Goal: Information Seeking & Learning: Learn about a topic

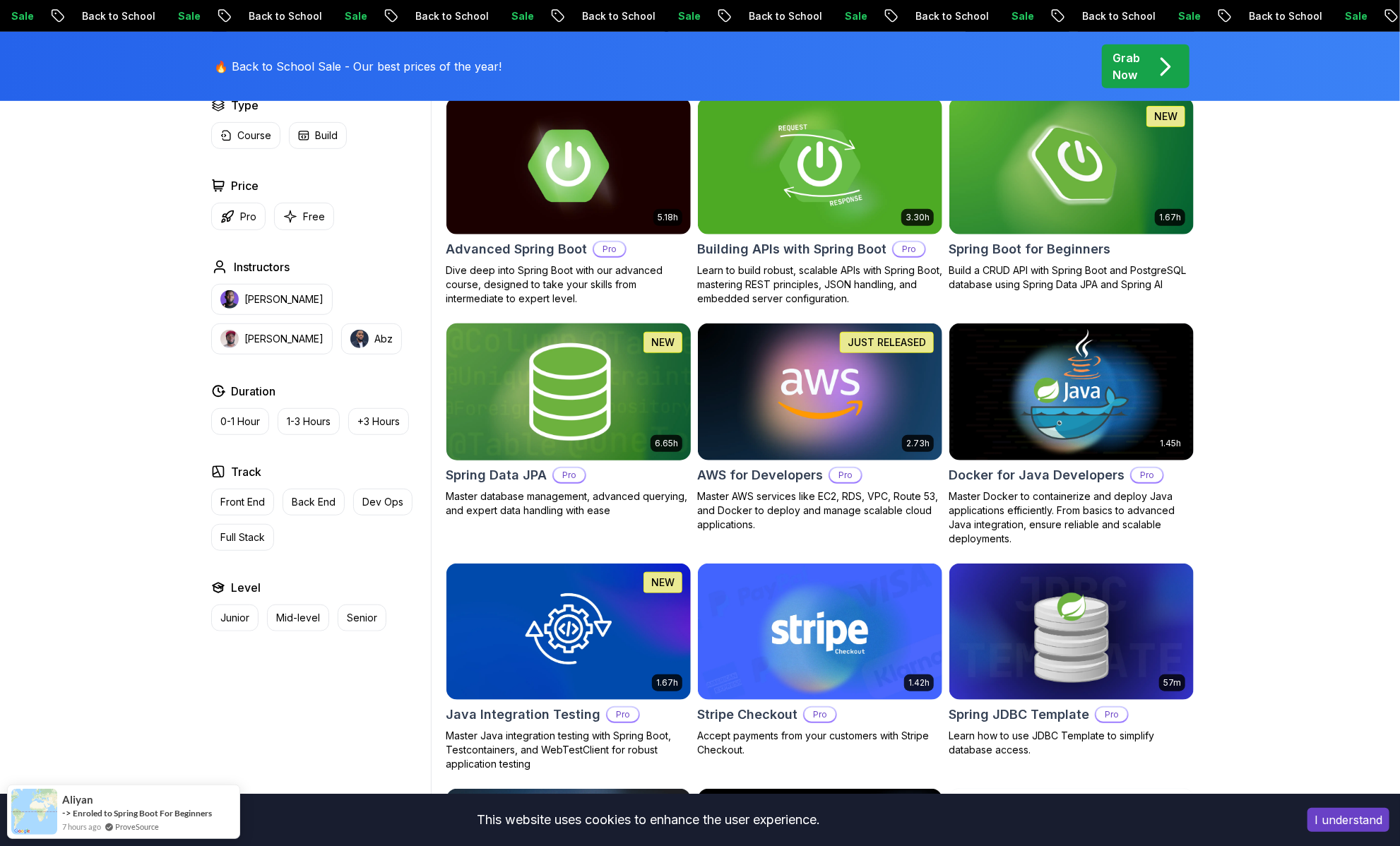
scroll to position [810, 0]
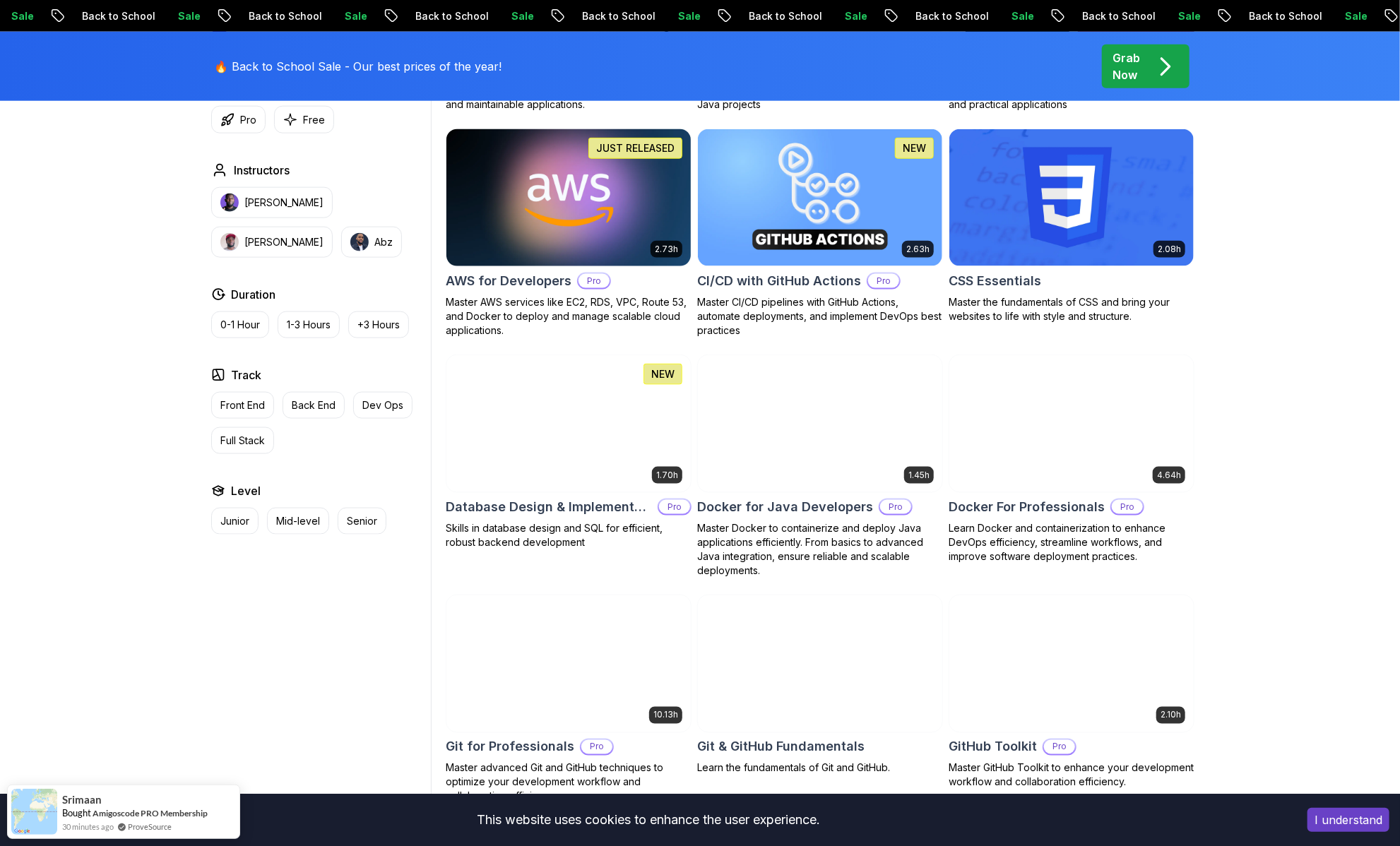
scroll to position [1545, 0]
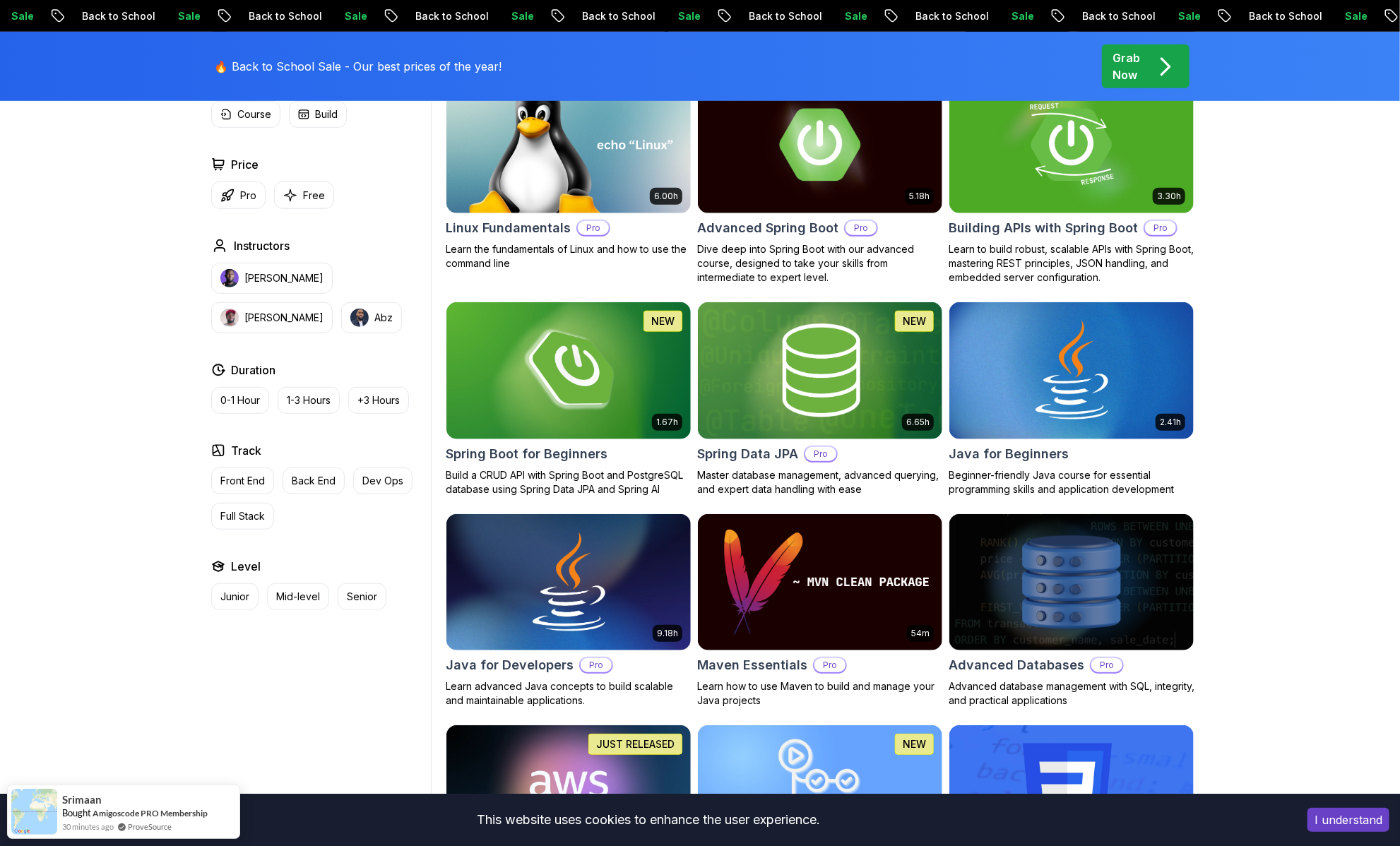
scroll to position [469, 0]
click at [577, 405] on img at bounding box center [568, 370] width 256 height 144
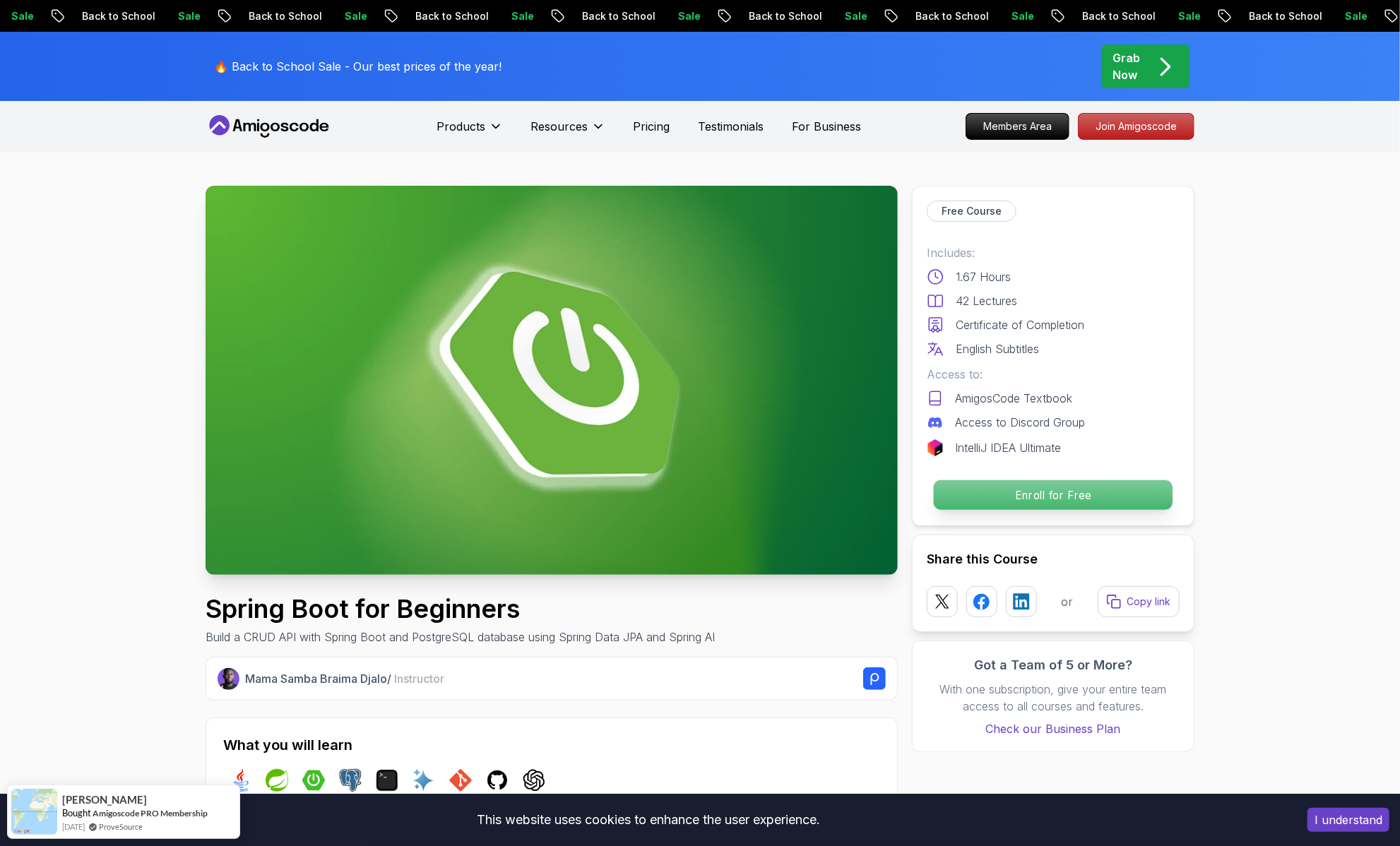
click at [1005, 493] on p "Enroll for Free" at bounding box center [1053, 495] width 239 height 30
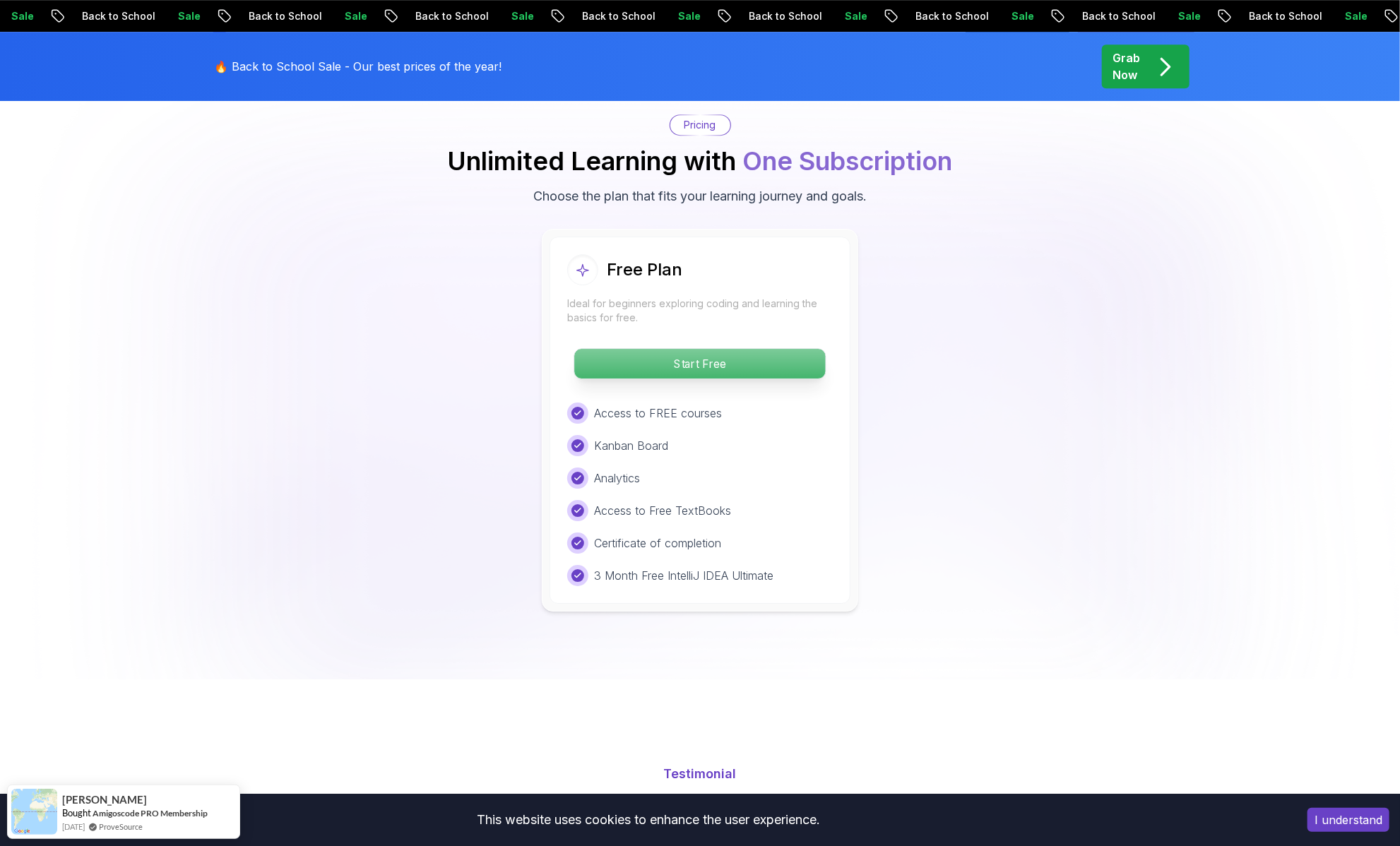
click at [770, 349] on p "Start Free" at bounding box center [700, 363] width 251 height 30
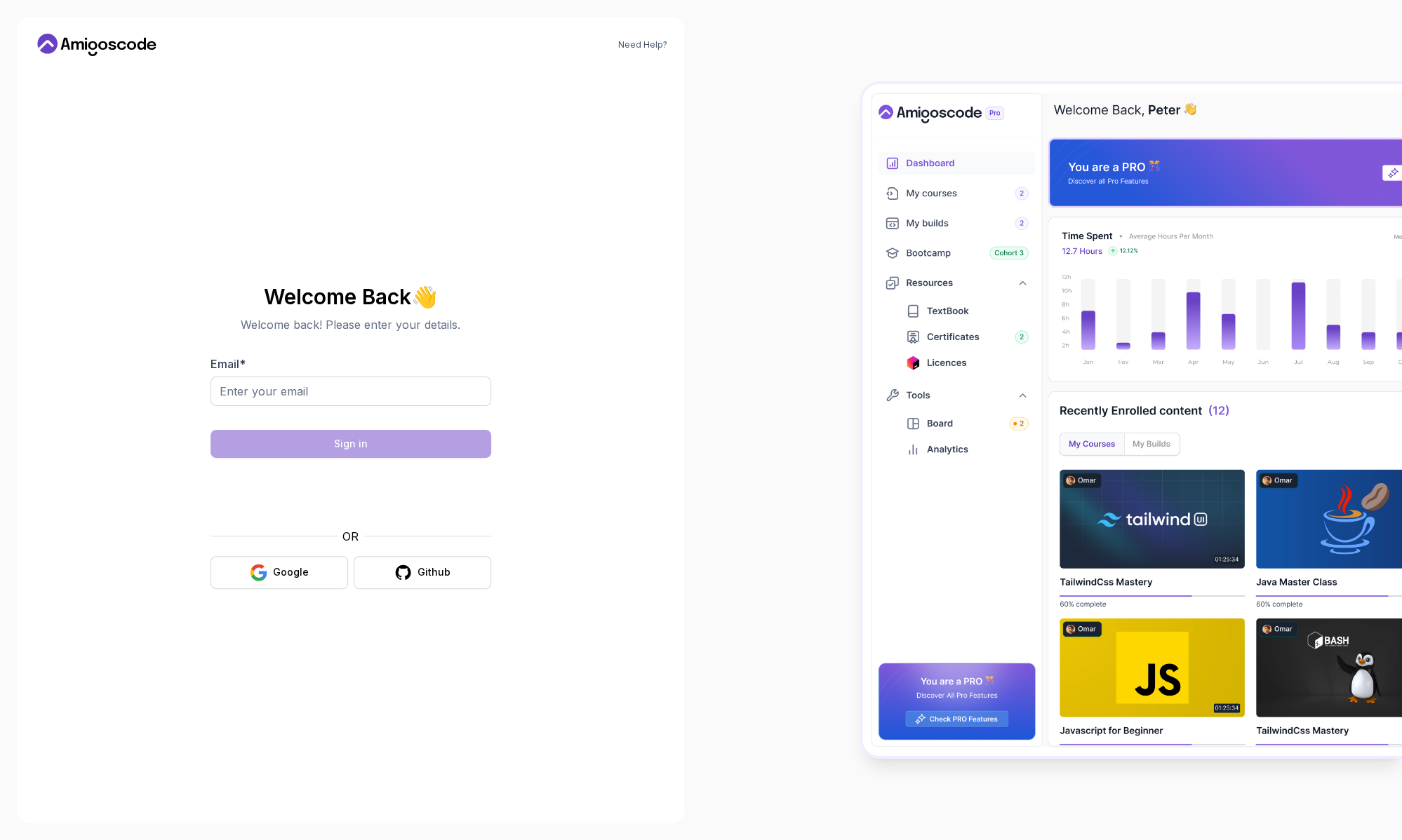
click at [320, 543] on div "OR" at bounding box center [351, 537] width 281 height 17
click at [310, 571] on button "Google" at bounding box center [279, 573] width 137 height 33
click at [283, 571] on div "Google" at bounding box center [291, 572] width 35 height 14
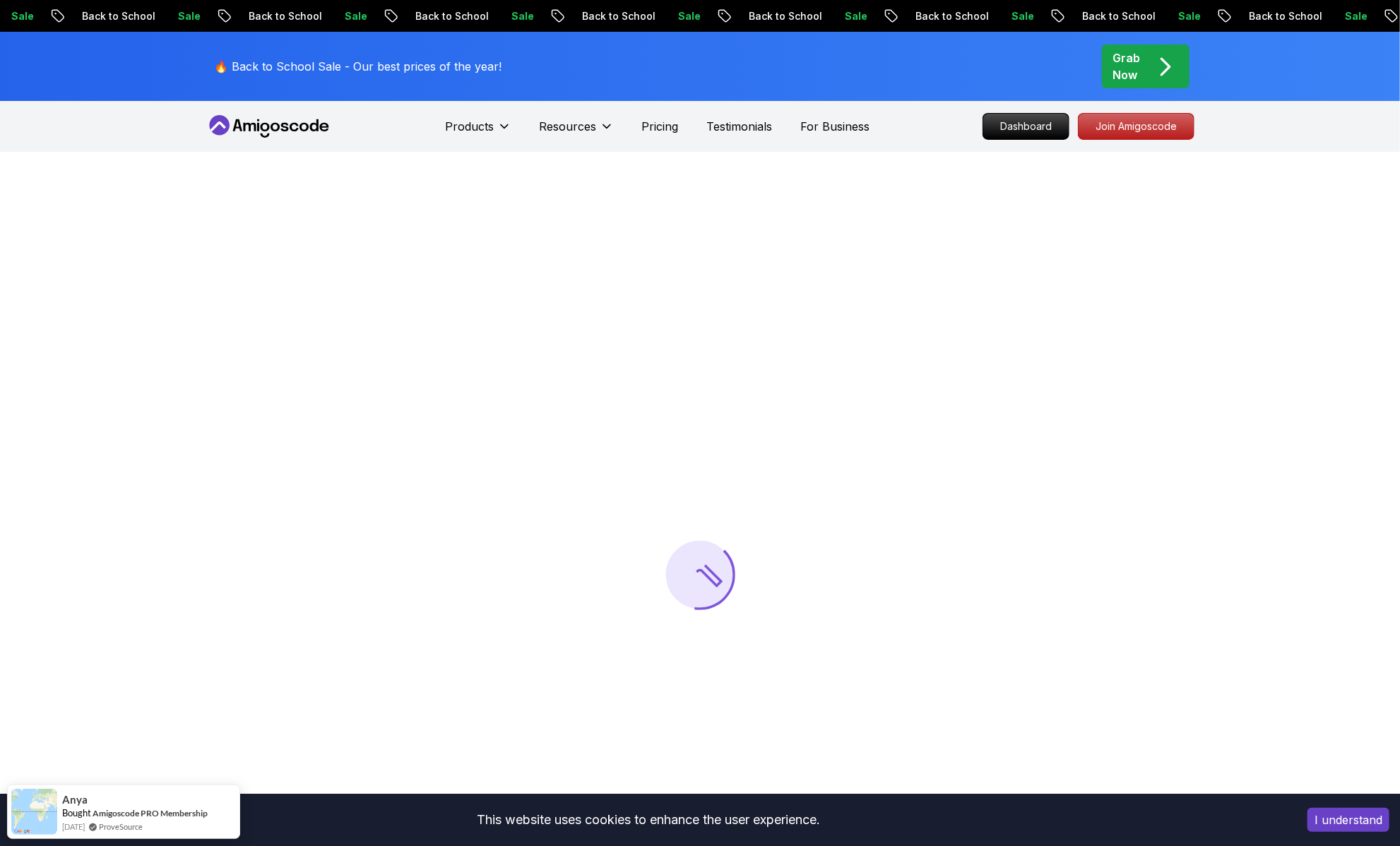
click at [1337, 817] on button "I understand" at bounding box center [1348, 820] width 82 height 24
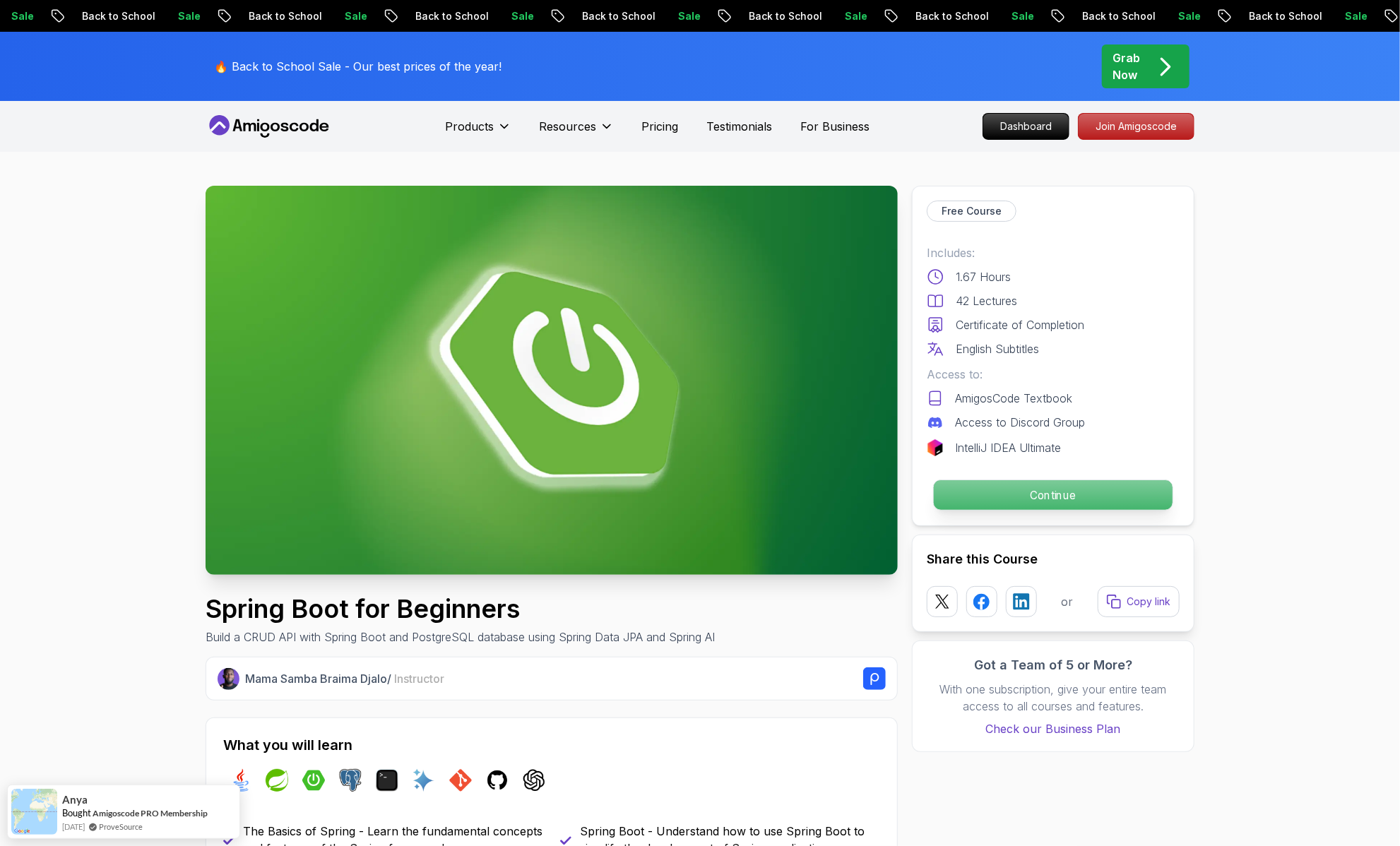
click at [1021, 499] on p "Continue" at bounding box center [1053, 495] width 239 height 30
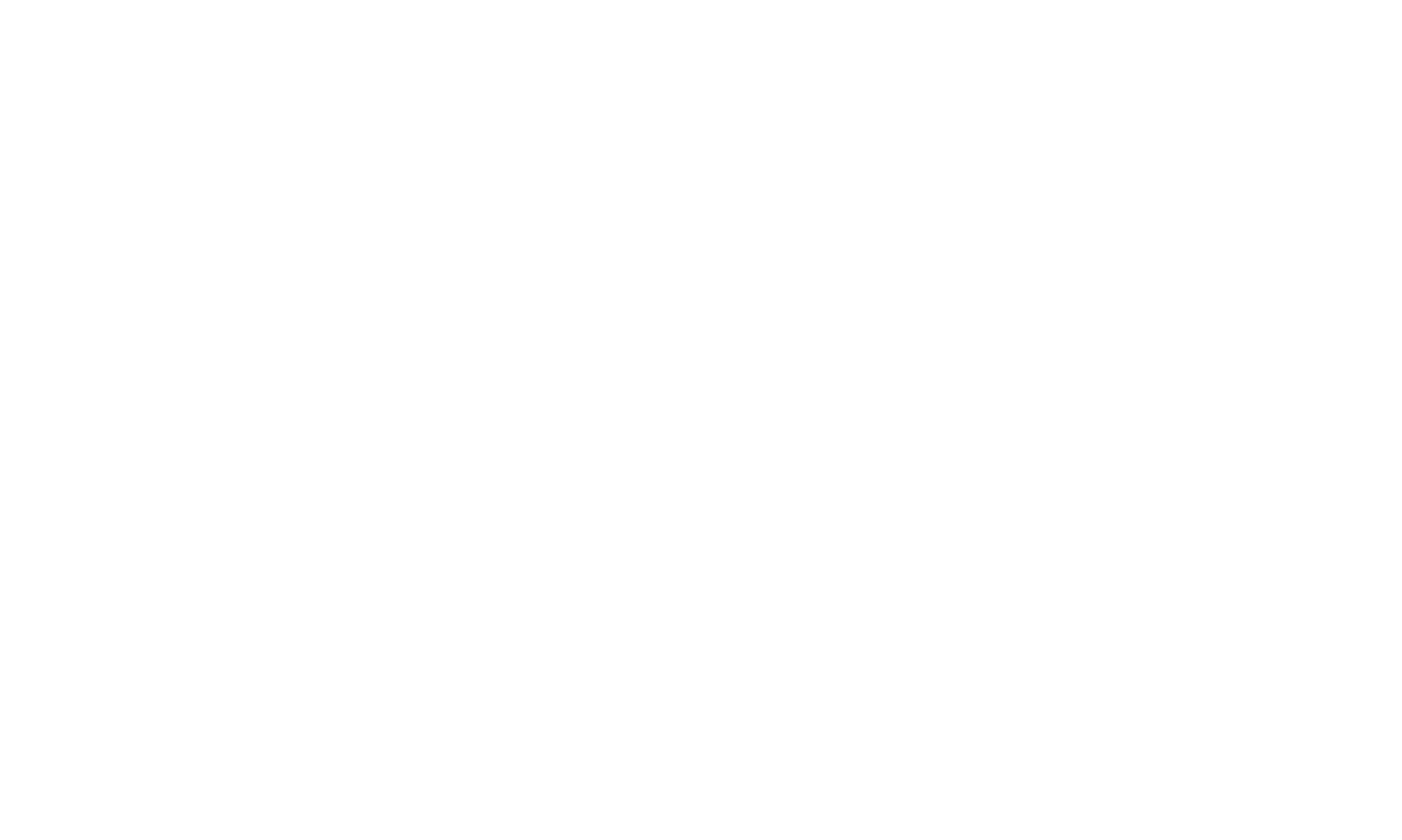
click at [1015, 0] on html at bounding box center [701, 0] width 1402 height 0
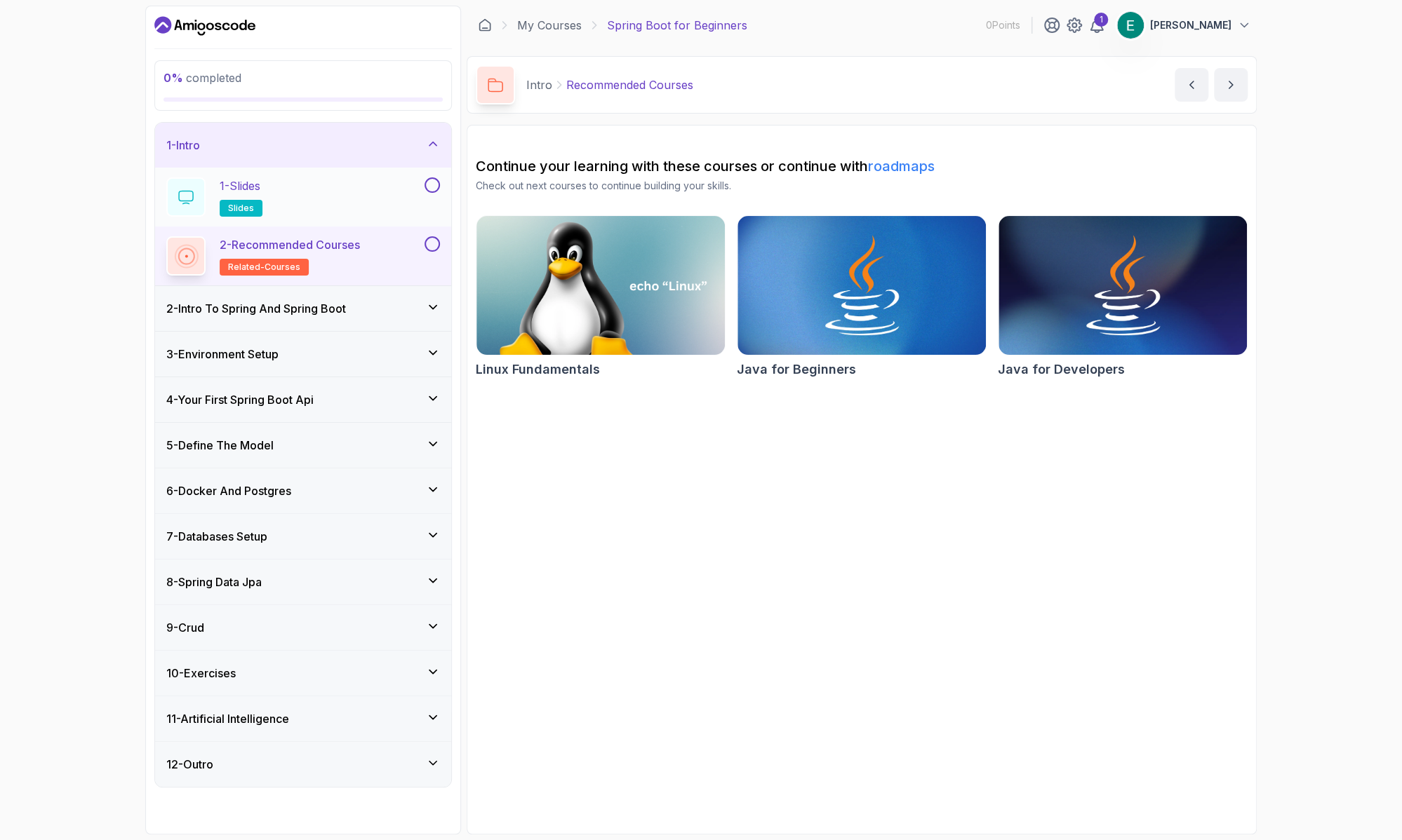
click at [379, 188] on div "1 - Slides slides" at bounding box center [294, 197] width 255 height 39
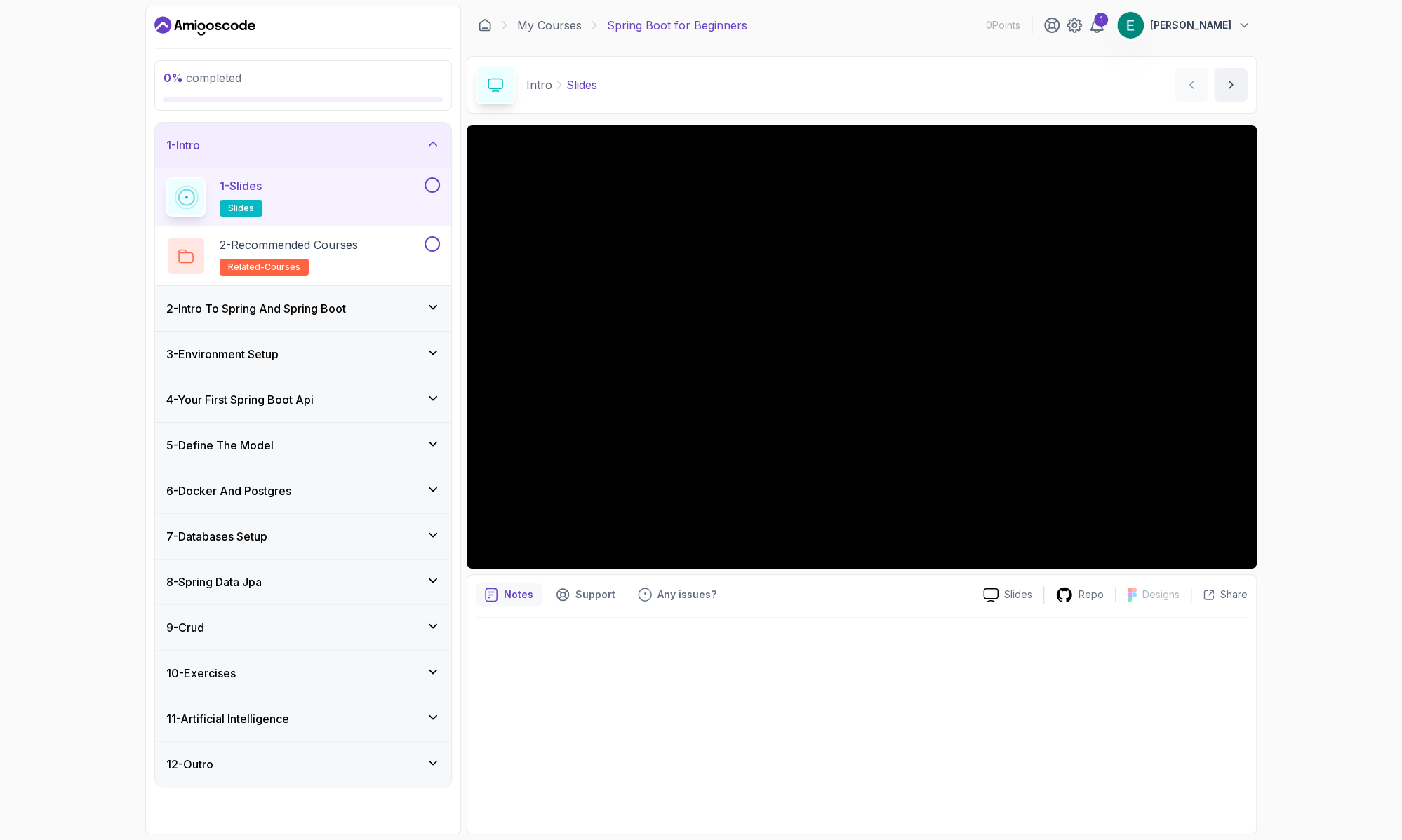
click at [390, 300] on div "2 - Intro To Spring And Spring Boot" at bounding box center [303, 309] width 273 height 17
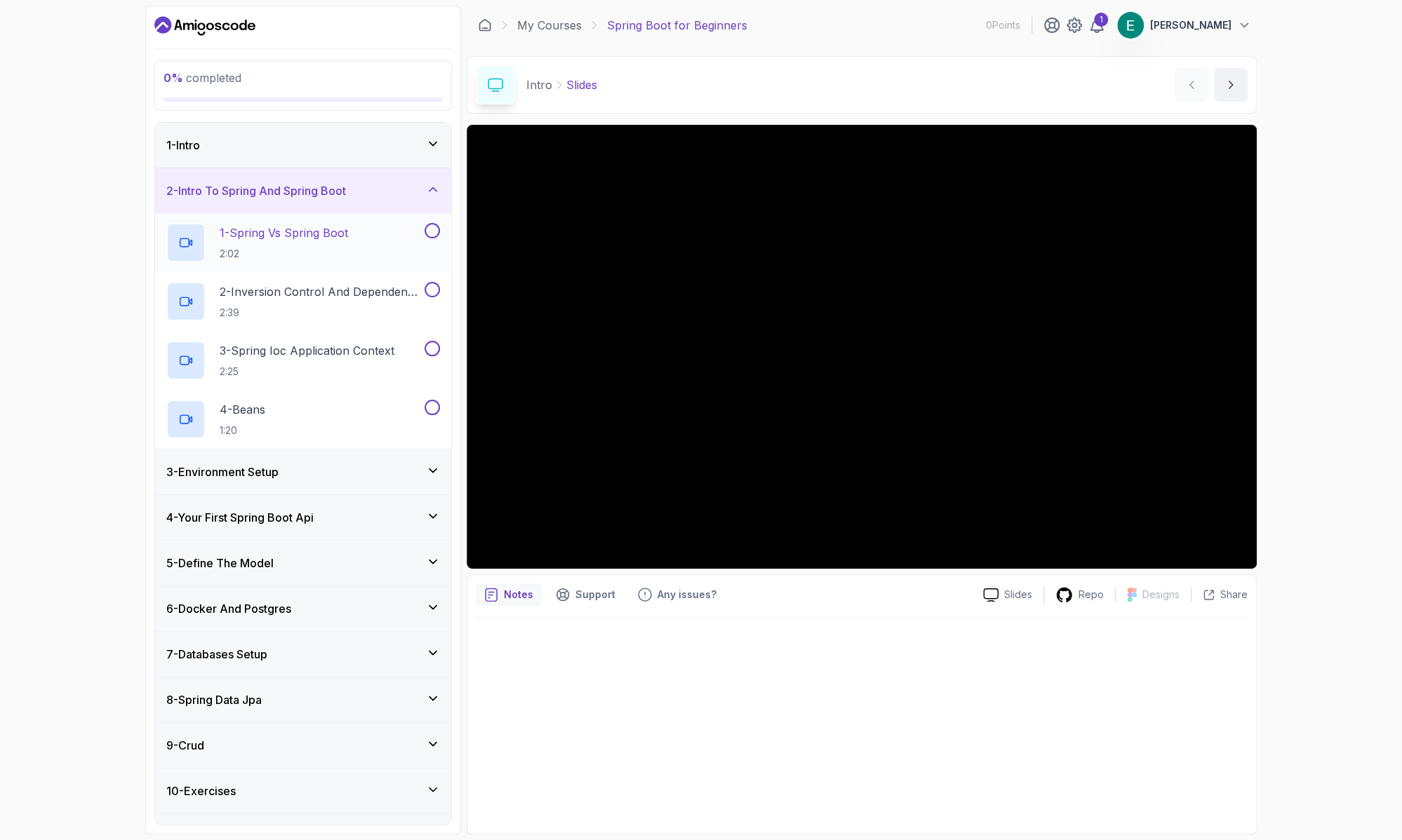
click at [310, 226] on p "1 - Spring Vs Spring Boot" at bounding box center [284, 232] width 128 height 17
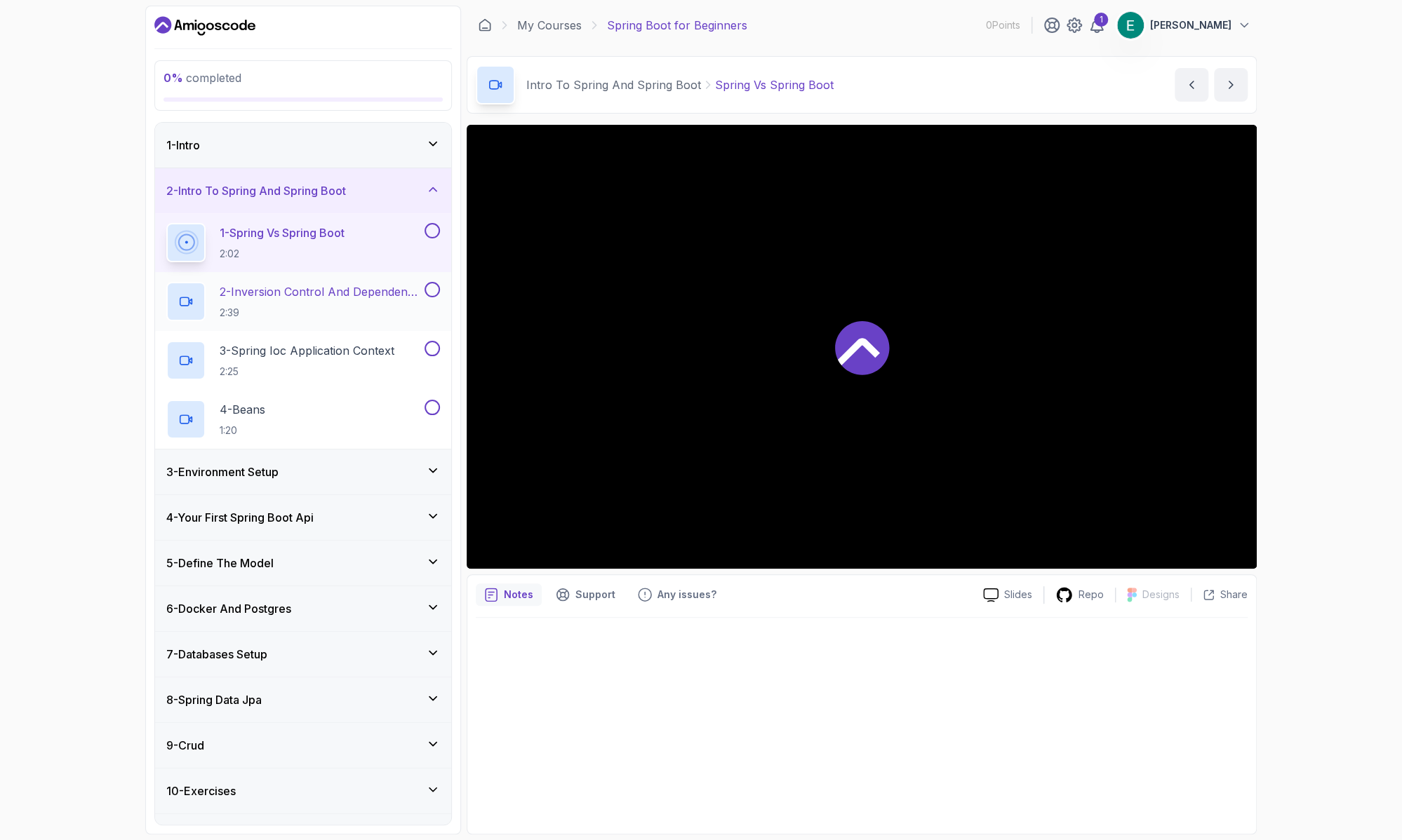
click at [323, 296] on p "2 - Inversion Control And Dependency Injection" at bounding box center [321, 291] width 202 height 17
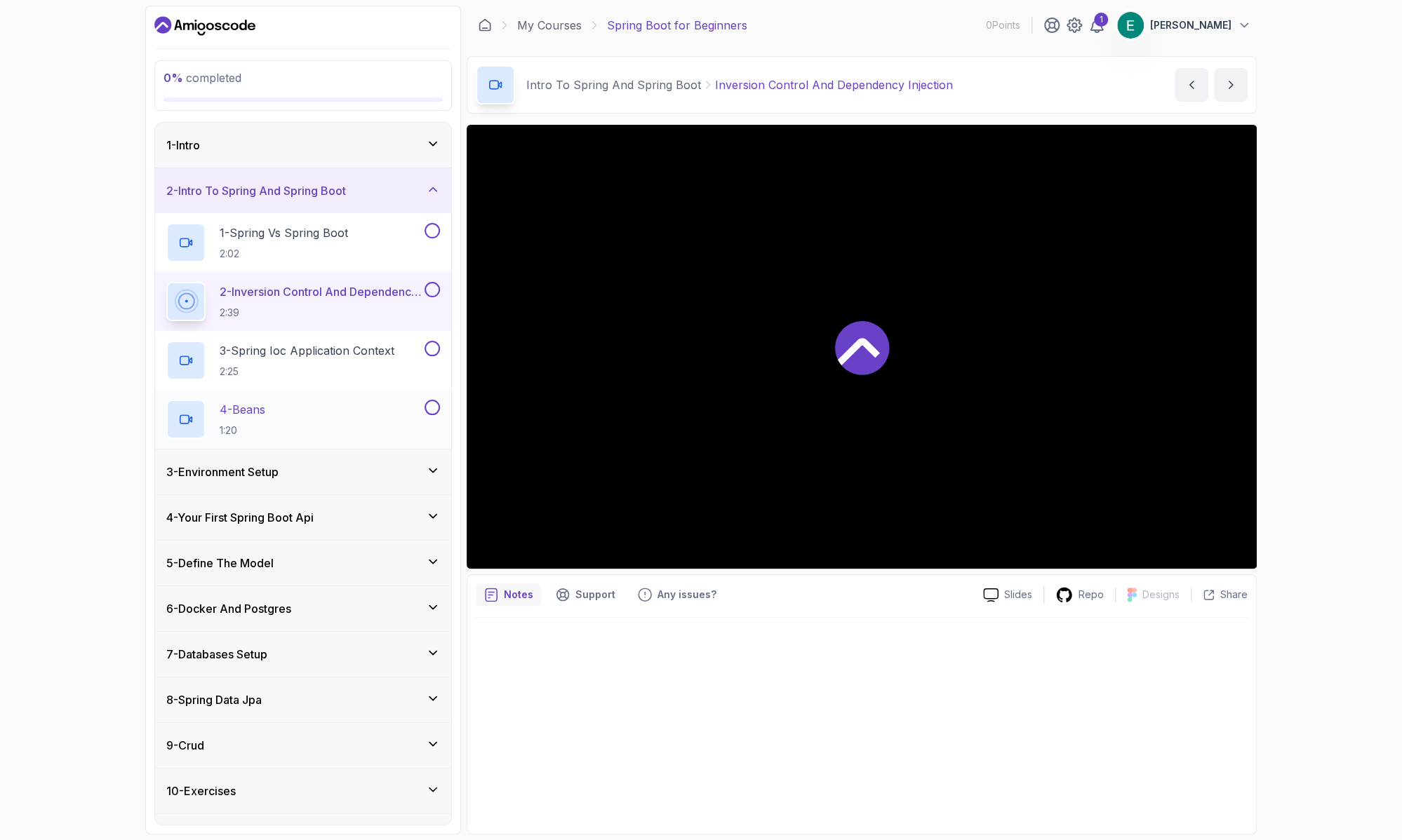
click at [276, 414] on div "4 - Beans 1:20" at bounding box center [294, 420] width 255 height 39
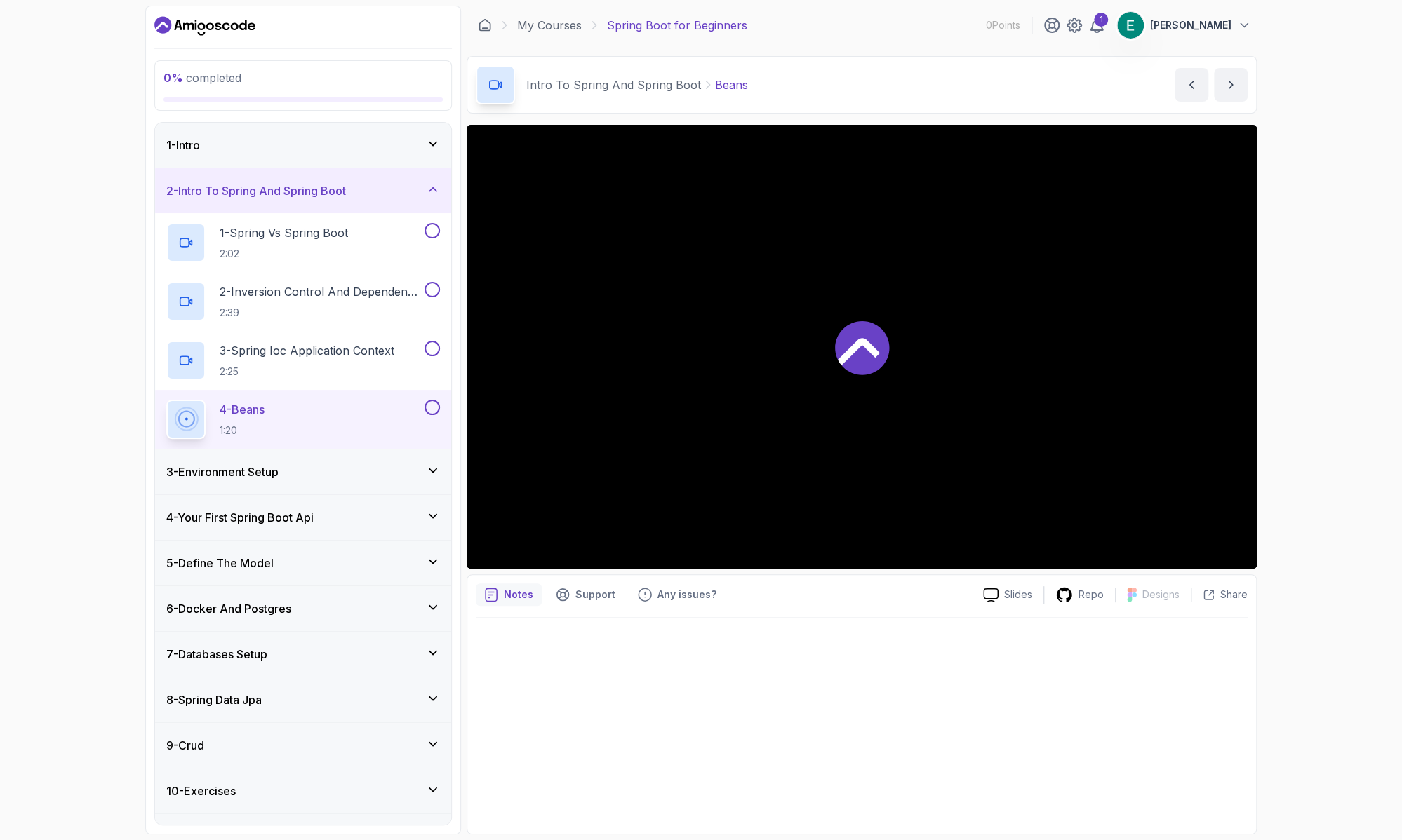
click at [282, 460] on div "3 - Environment Setup" at bounding box center [303, 472] width 296 height 45
